Goal: Information Seeking & Learning: Learn about a topic

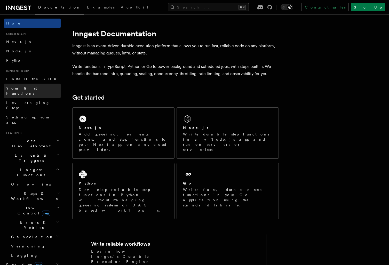
click at [24, 89] on span "Your first Functions" at bounding box center [21, 90] width 31 height 9
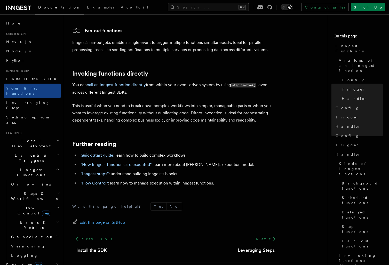
scroll to position [1002, 0]
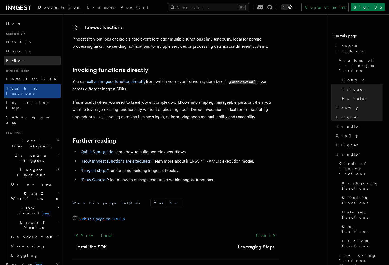
click at [14, 56] on link "Python" at bounding box center [32, 60] width 57 height 9
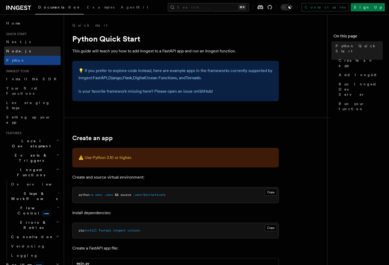
click at [14, 50] on span "Node.js" at bounding box center [18, 51] width 25 height 4
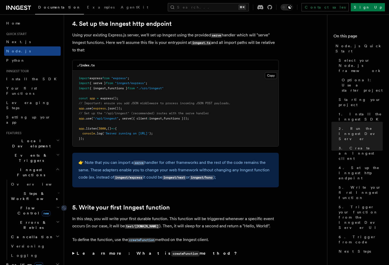
scroll to position [939, 0]
